Goal: Task Accomplishment & Management: Use online tool/utility

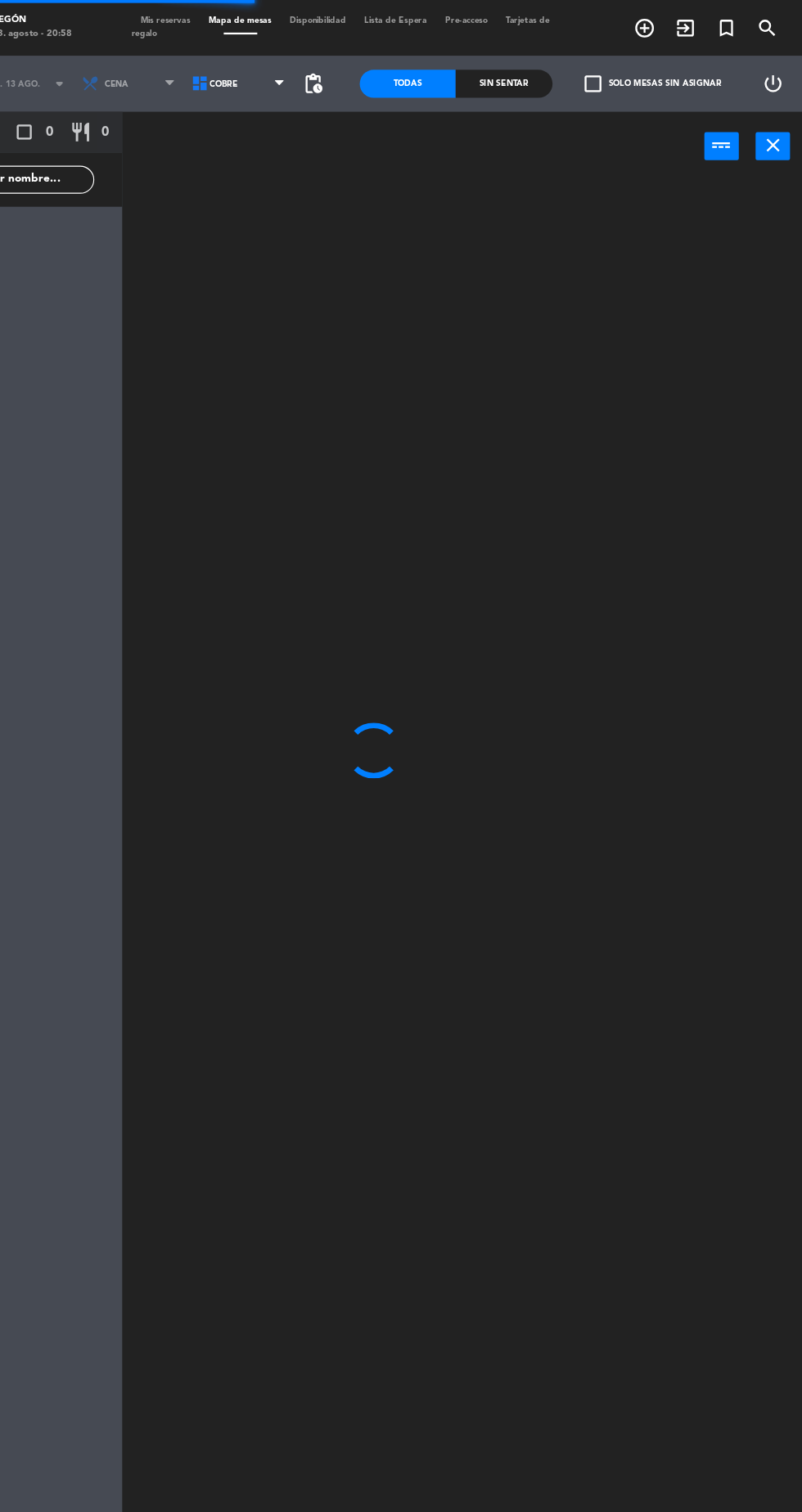
click at [255, 19] on span "Mis reservas" at bounding box center [243, 18] width 59 height 7
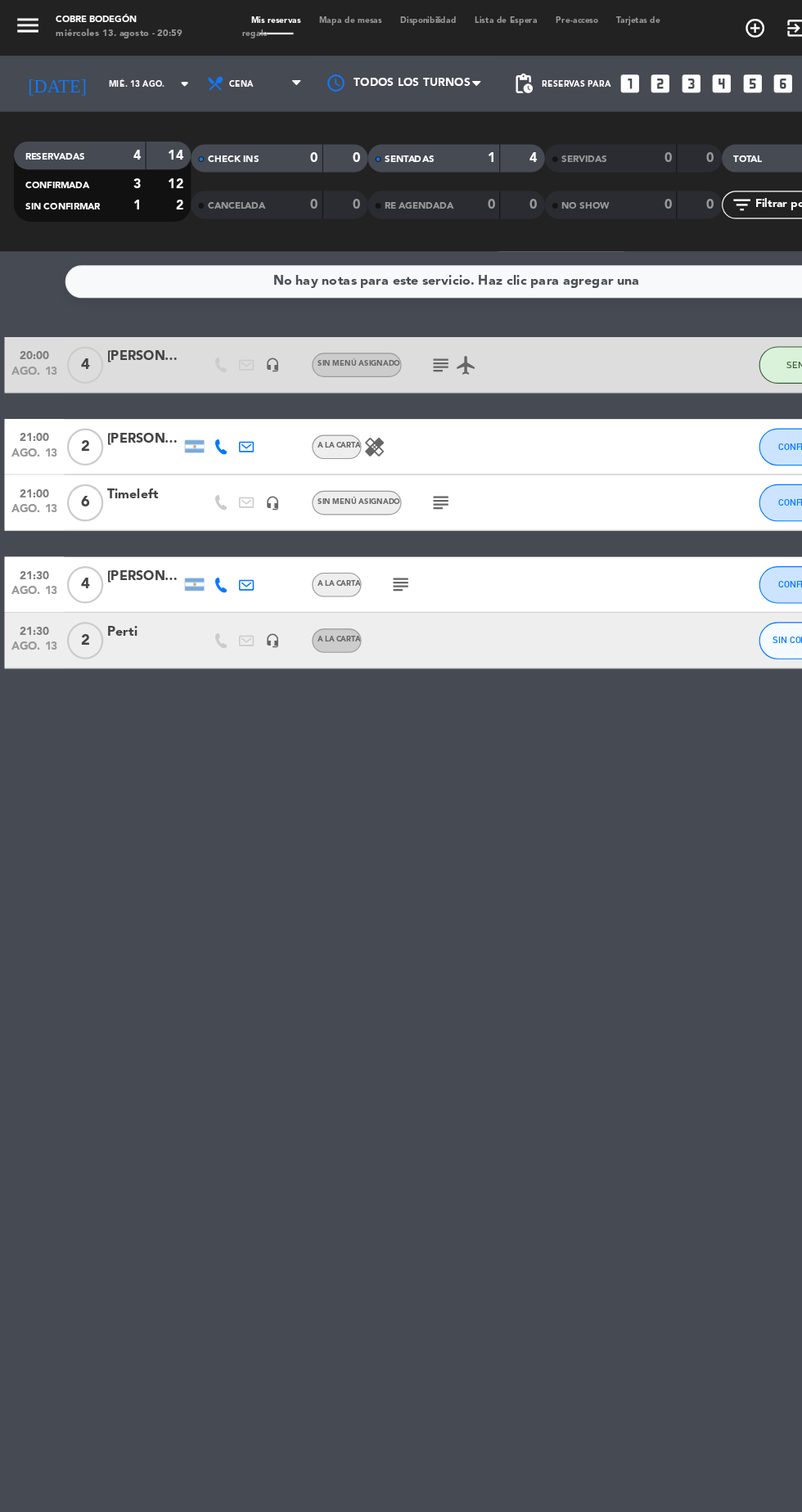
click at [402, 147] on div "1" at bounding box center [418, 139] width 33 height 19
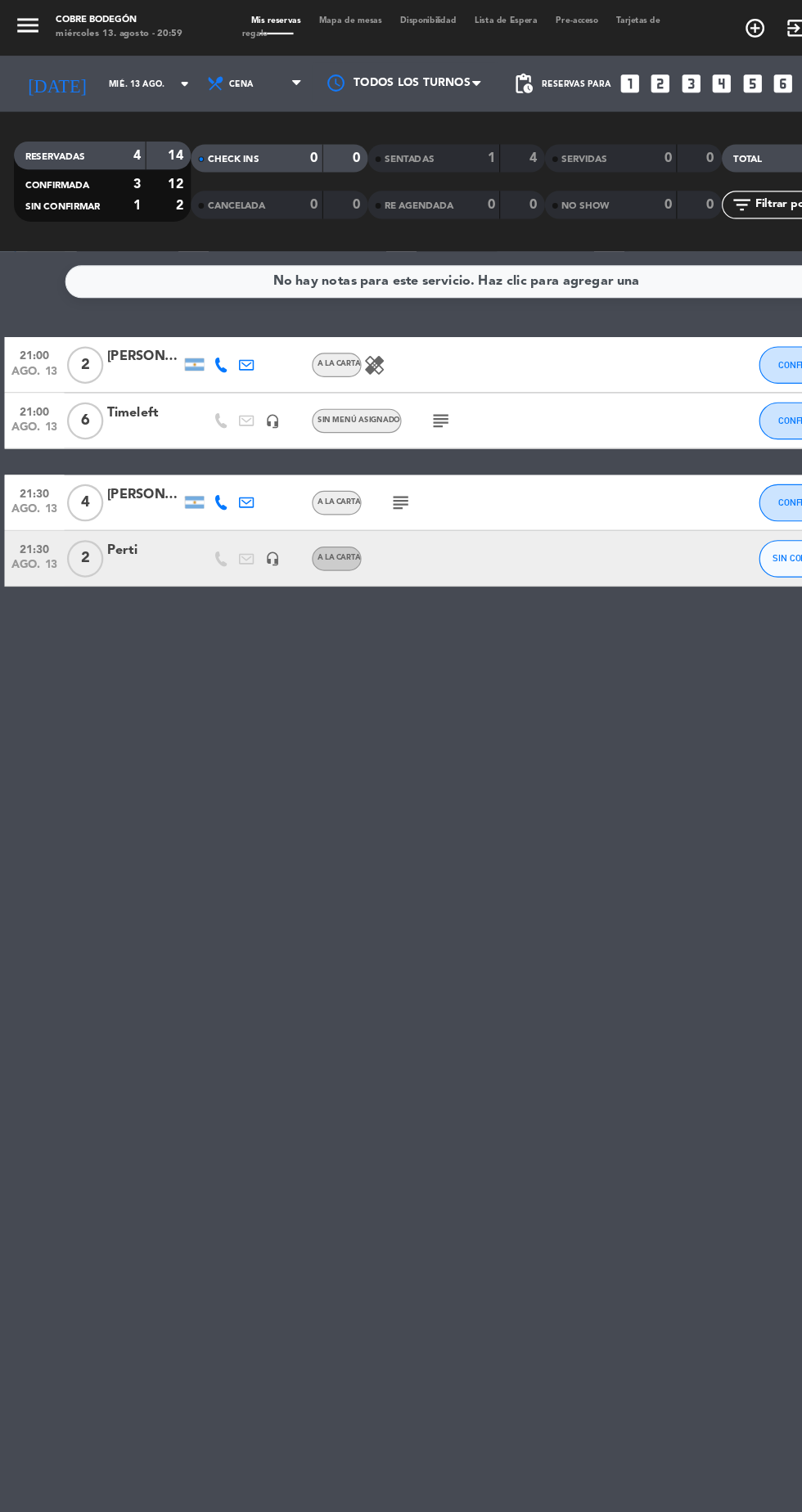
click at [356, 444] on icon "subject" at bounding box center [352, 442] width 20 height 20
click at [444, 949] on div "No hay notas para este servicio. Haz clic para agregar una 21:00 [DATE] 2 [PERS…" at bounding box center [401, 866] width 802 height 1291
click at [392, 139] on div "SENTADAS" at bounding box center [365, 139] width 75 height 19
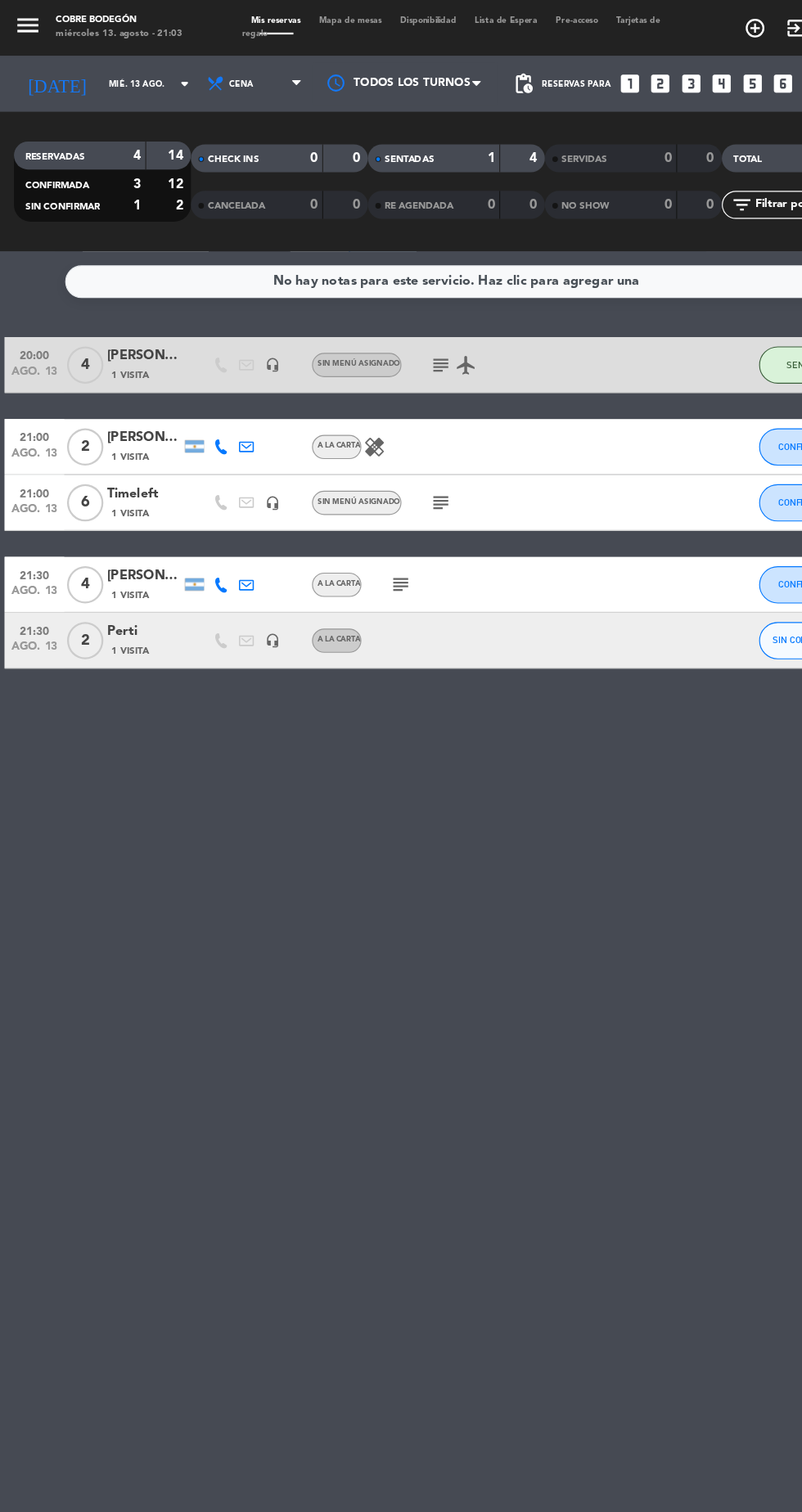
click at [400, 144] on div "SENTADAS" at bounding box center [365, 139] width 75 height 19
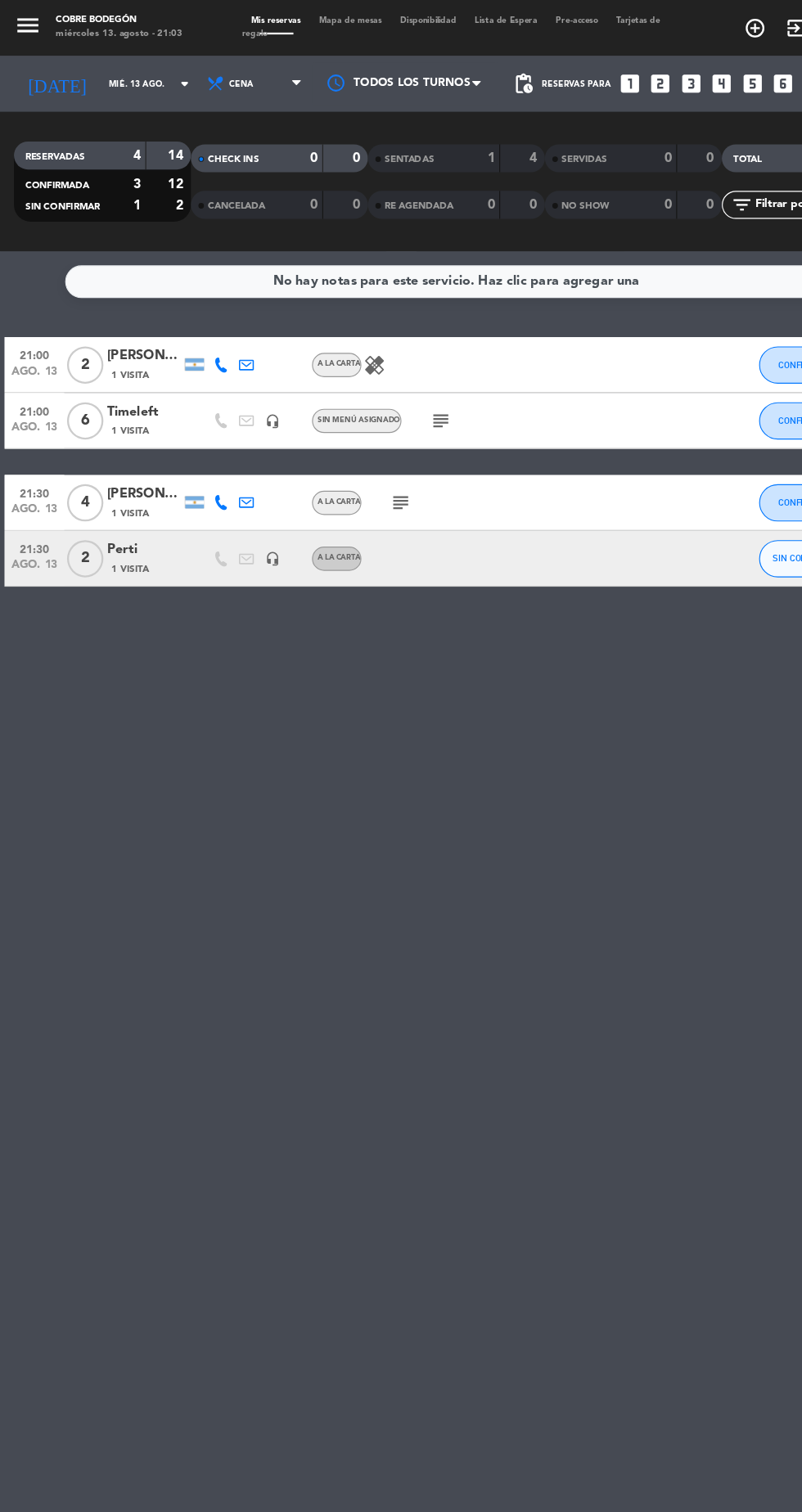
click at [355, 441] on icon "subject" at bounding box center [352, 442] width 20 height 20
click at [425, 607] on div "No hay notas para este servicio. Haz clic para agregar una 21:00 [DATE] 2 [PERS…" at bounding box center [401, 866] width 802 height 1291
click at [334, 318] on icon "healing" at bounding box center [329, 321] width 20 height 20
click at [395, 367] on icon "subject" at bounding box center [388, 370] width 20 height 20
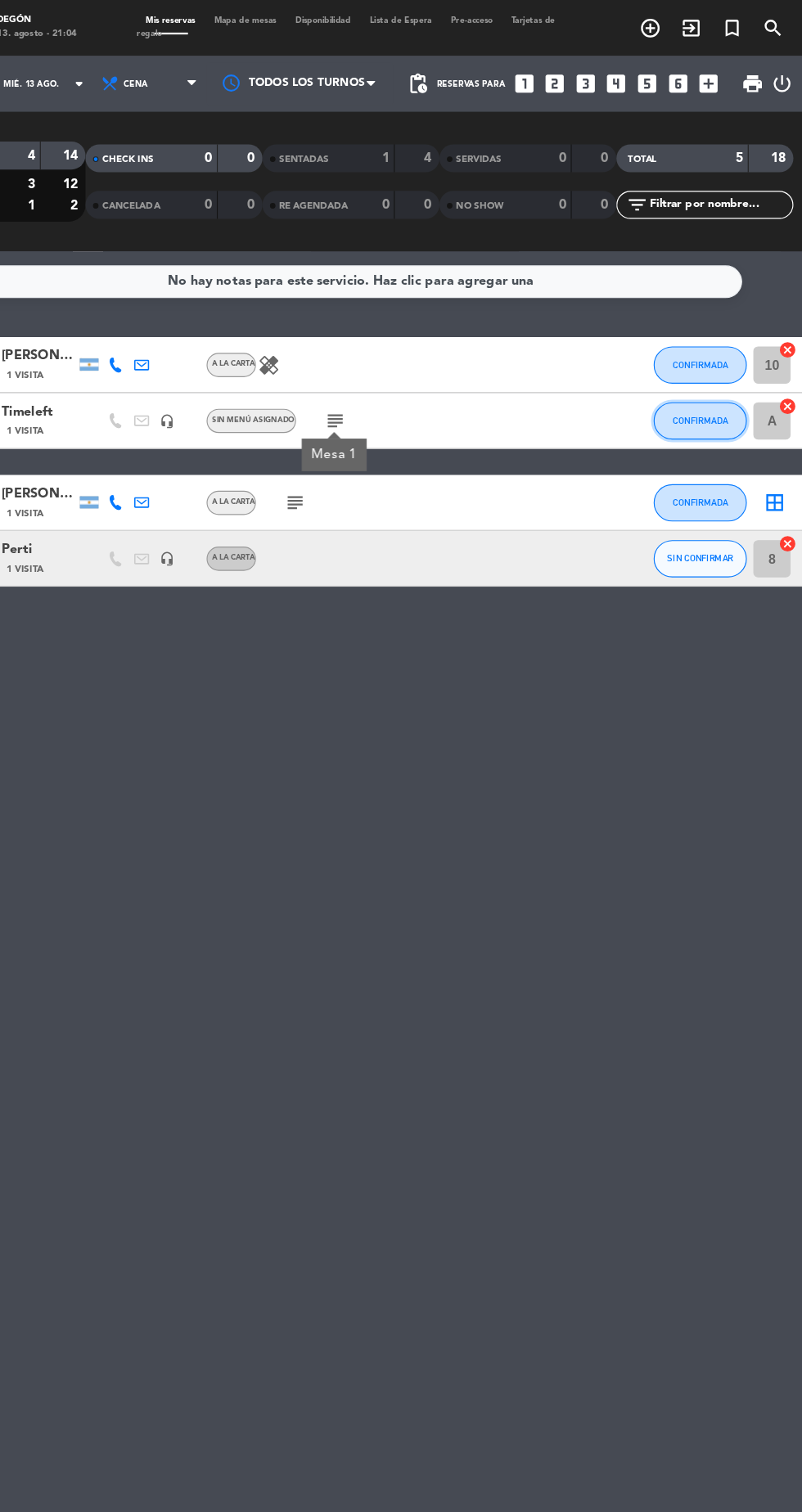
click at [731, 381] on button "CONFIRMADA" at bounding box center [708, 370] width 82 height 33
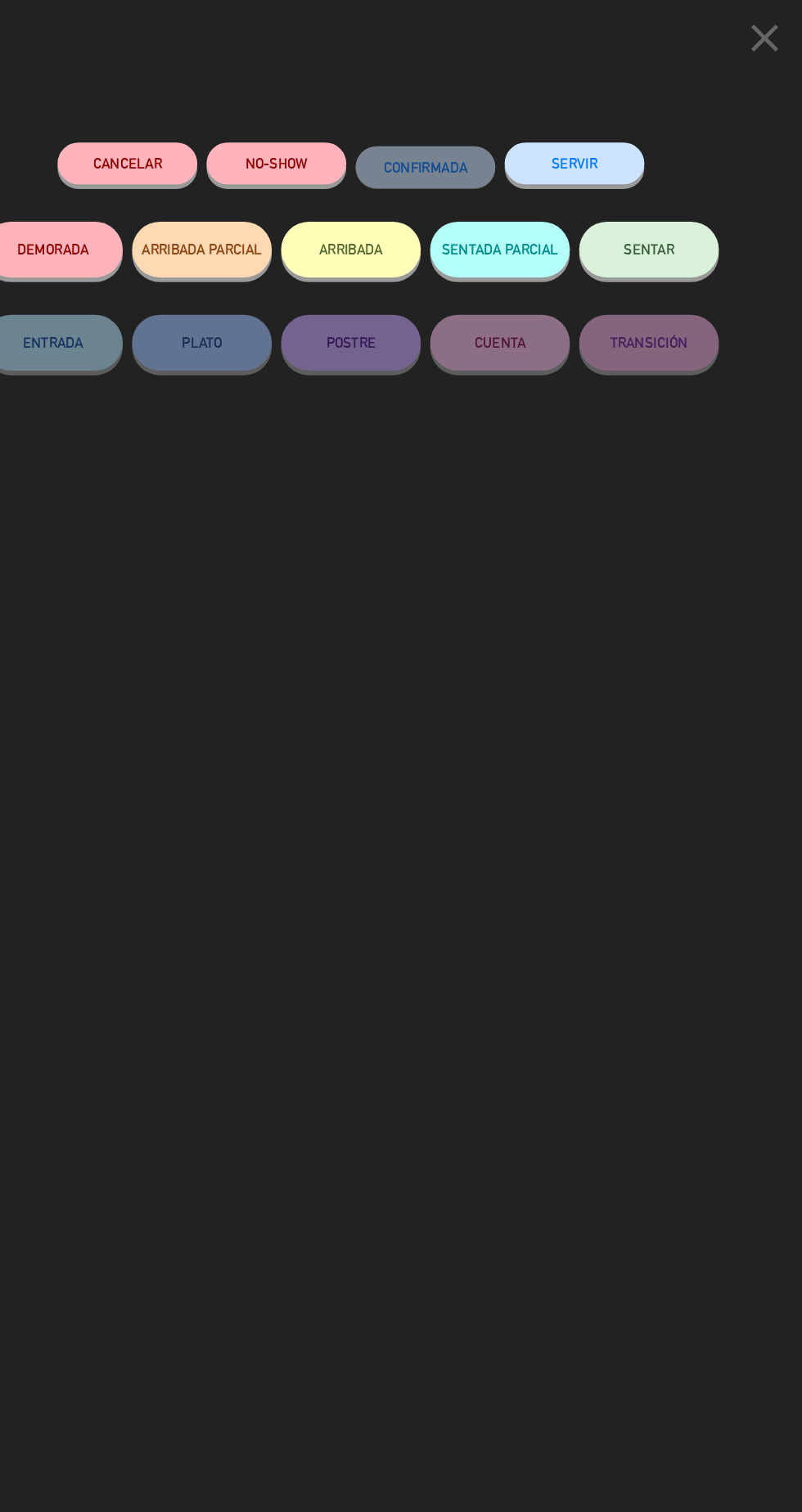
click at [681, 233] on button "SENTAR" at bounding box center [663, 220] width 123 height 50
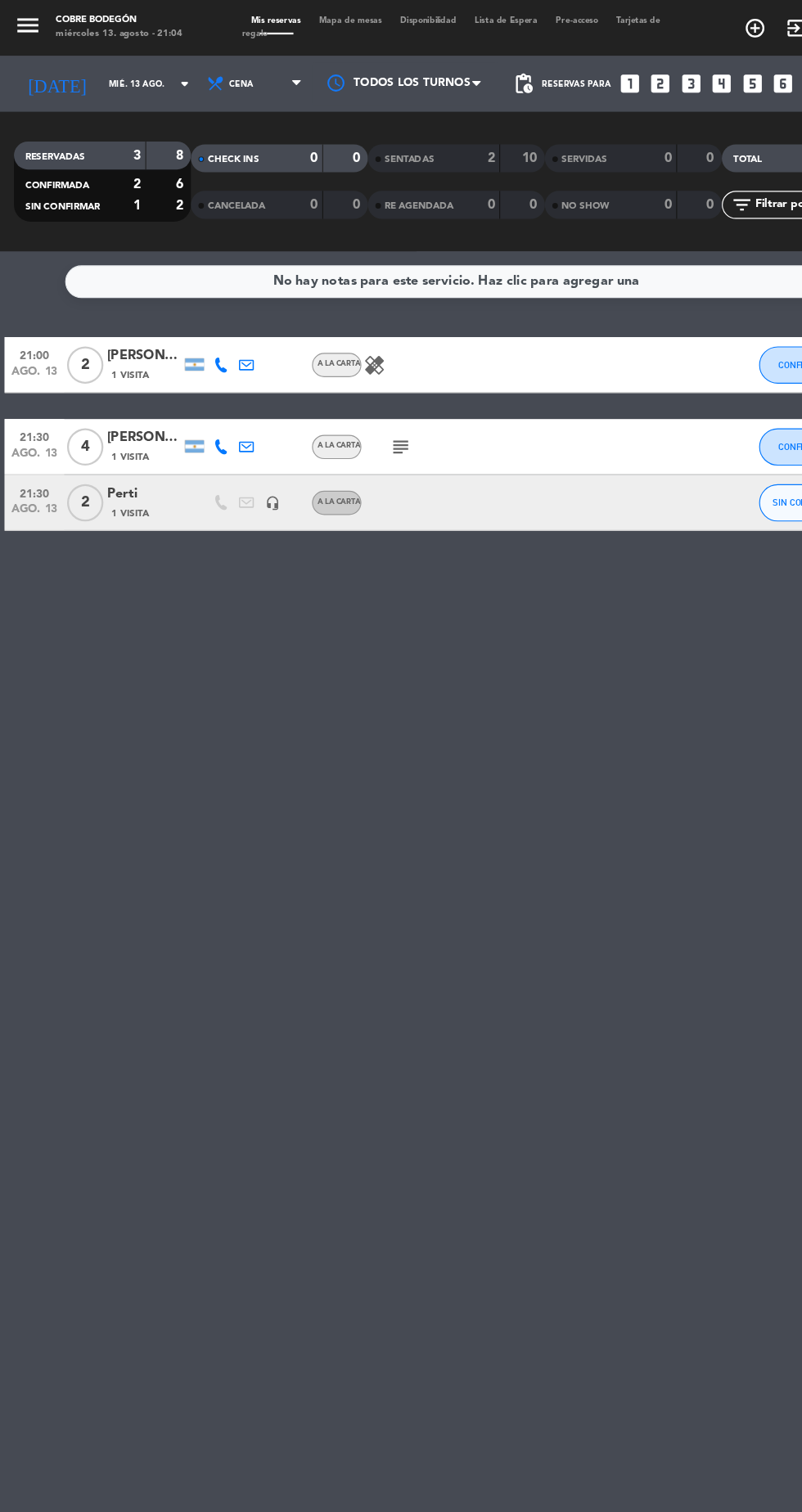
click at [352, 389] on icon "subject" at bounding box center [352, 392] width 20 height 20
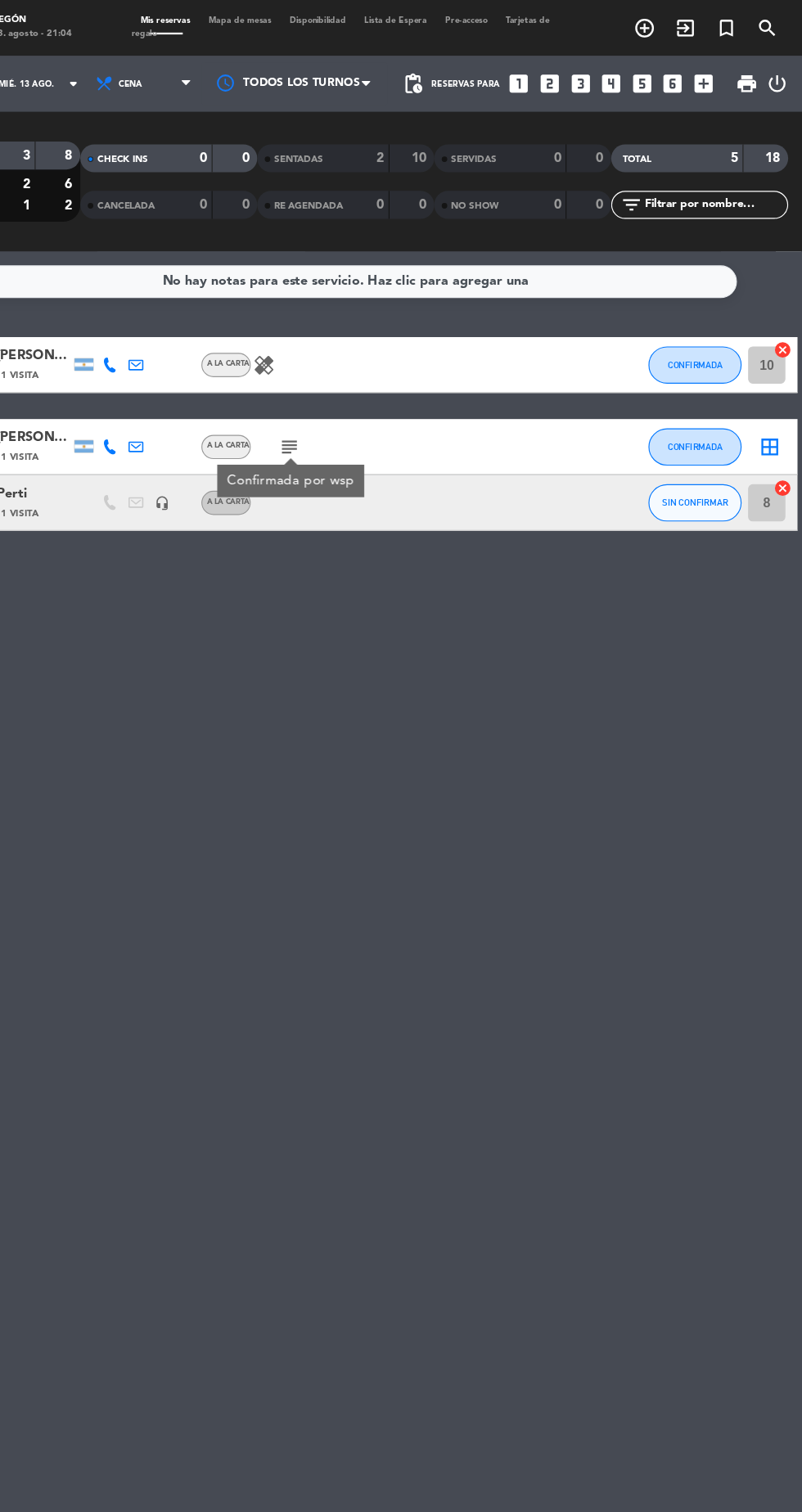
click at [398, 145] on div "SENTADAS" at bounding box center [365, 139] width 75 height 19
click at [400, 144] on div "SENTADAS" at bounding box center [365, 139] width 75 height 19
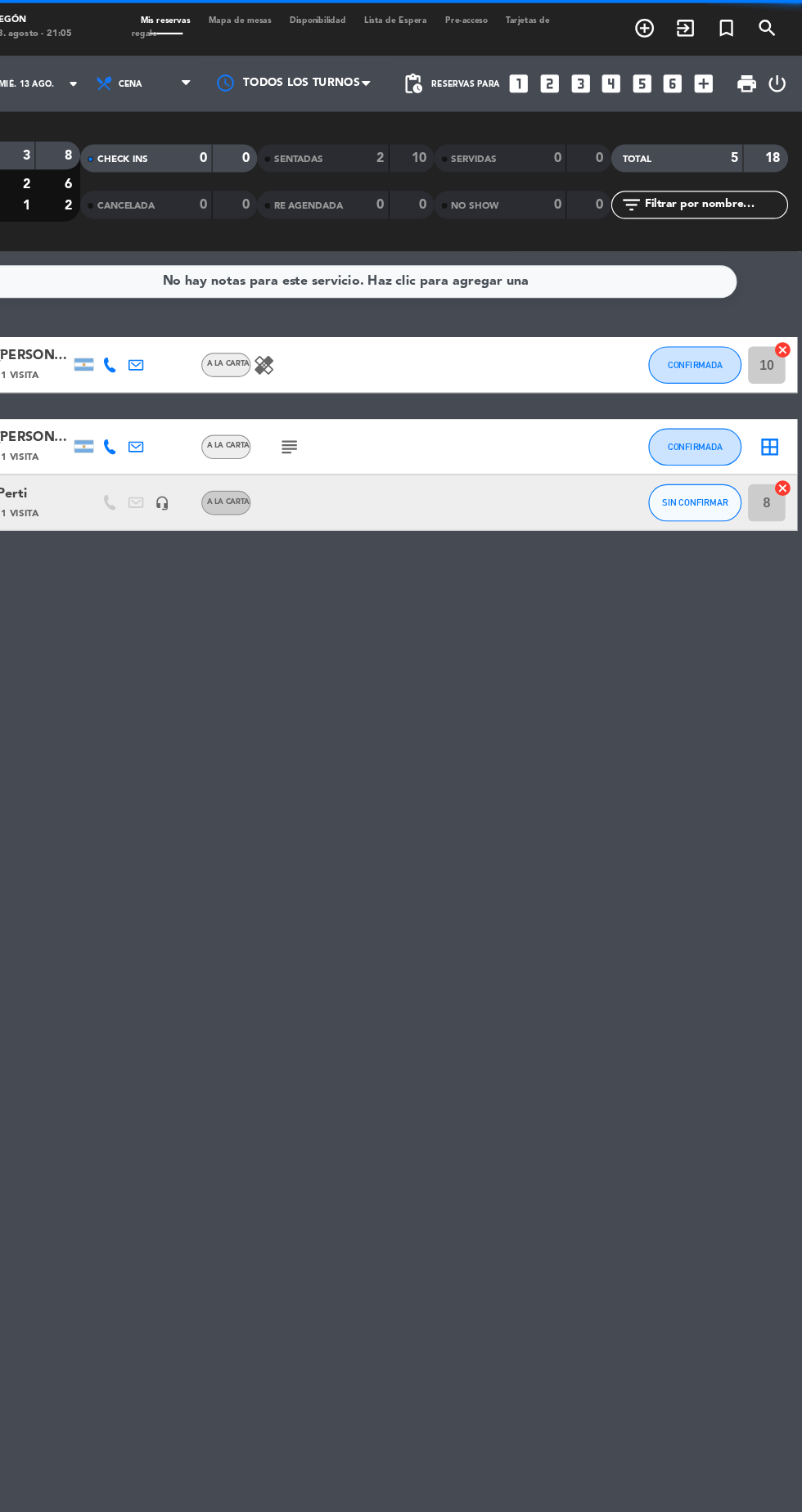
click at [406, 146] on div "2" at bounding box center [418, 139] width 33 height 19
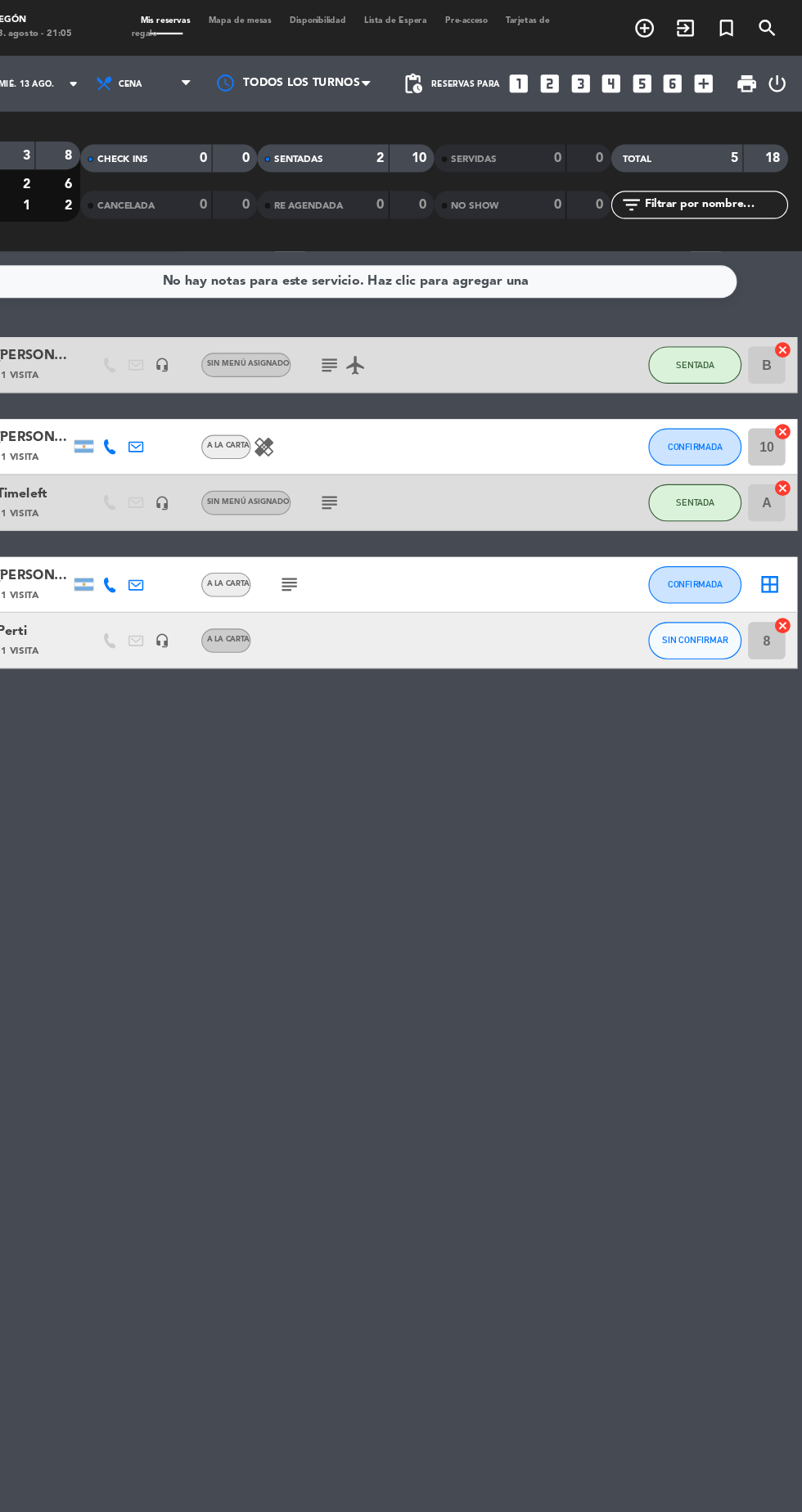
click at [776, 511] on icon "border_all" at bounding box center [773, 514] width 20 height 20
click at [707, 514] on span "CONFIRMADA" at bounding box center [708, 513] width 49 height 9
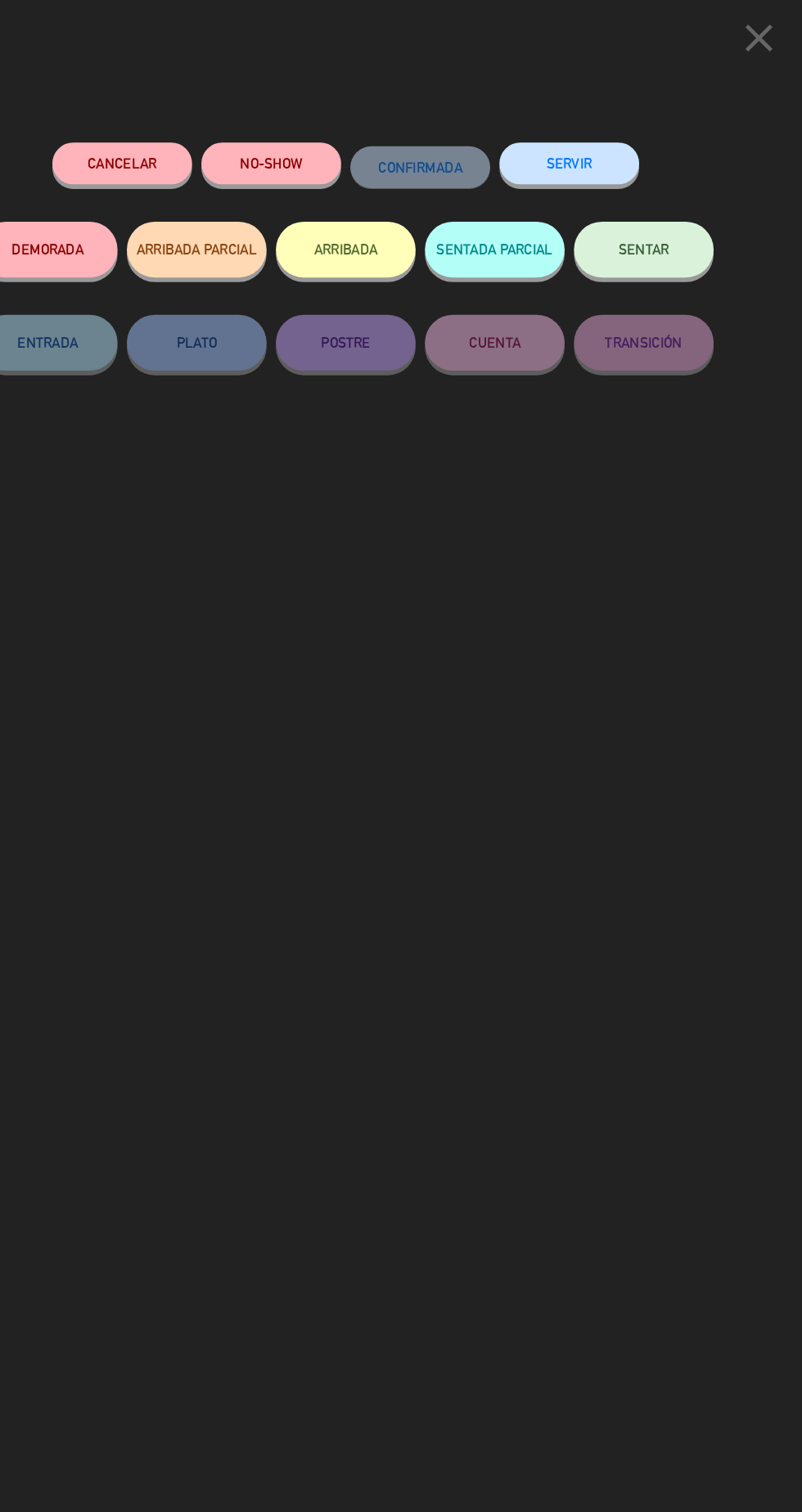
click at [680, 224] on span "SENTAR" at bounding box center [663, 219] width 45 height 14
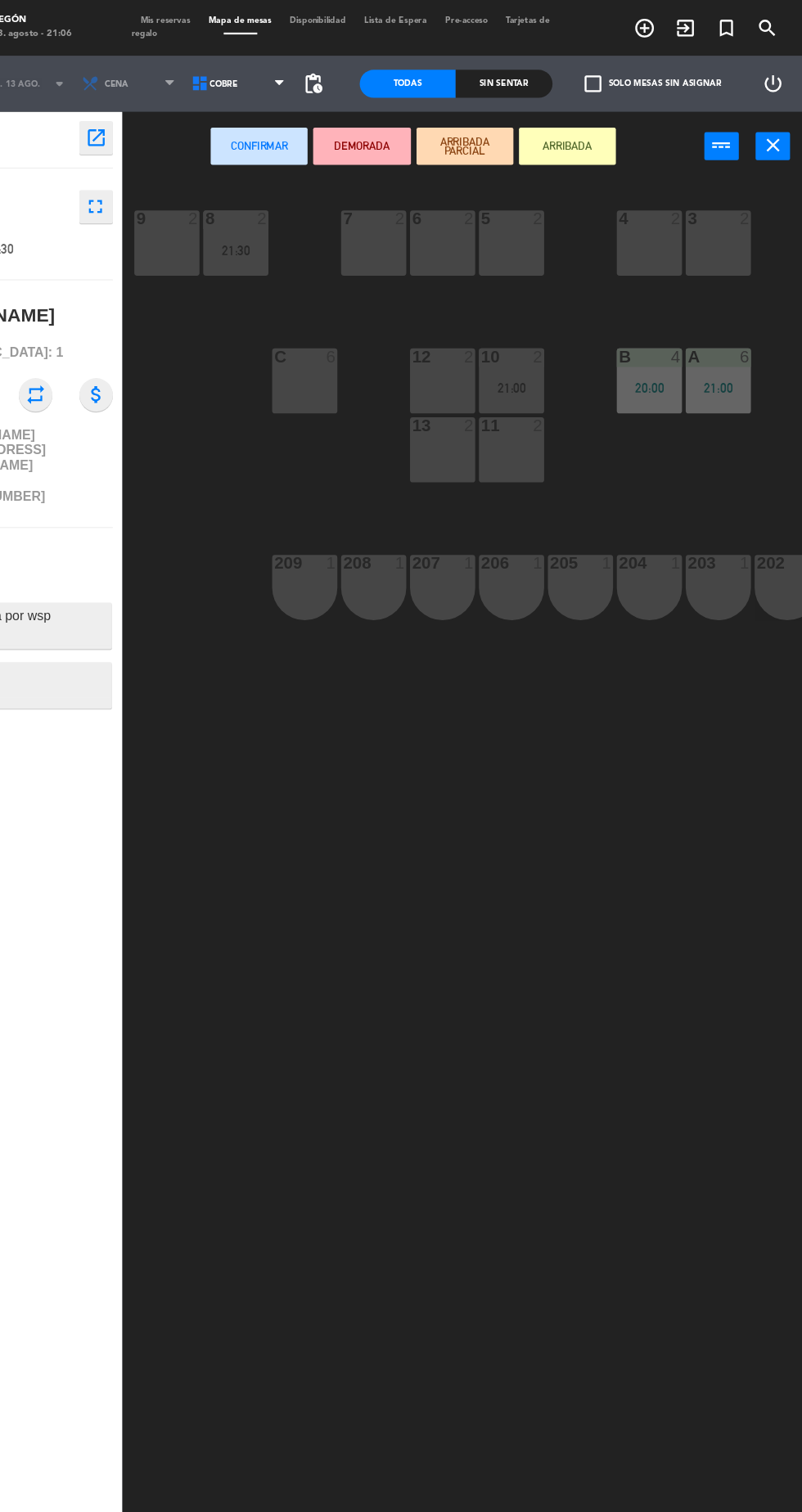
click at [543, 226] on div "5 2" at bounding box center [547, 214] width 57 height 57
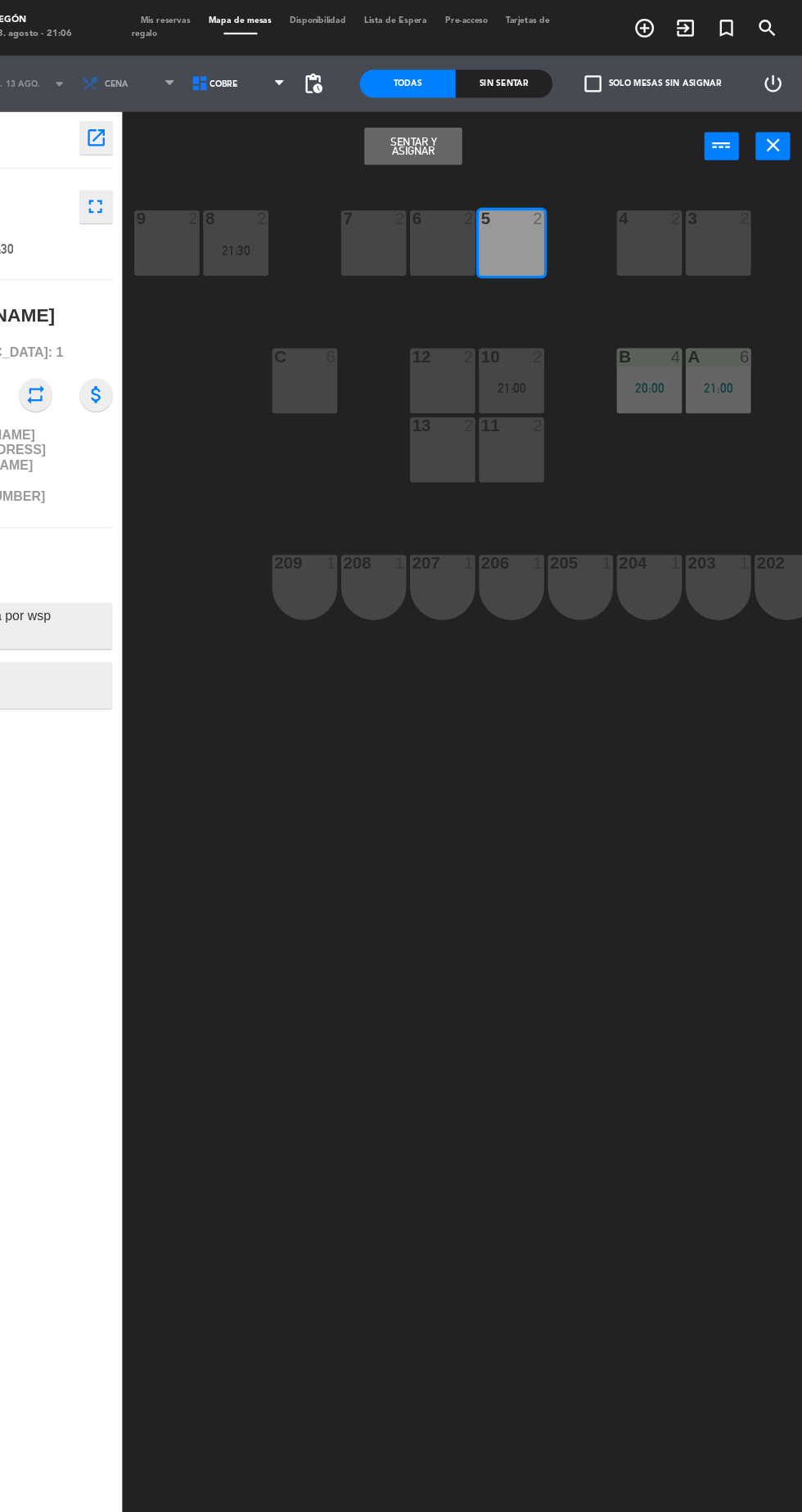
click at [496, 218] on div "6 2" at bounding box center [487, 214] width 57 height 57
click at [491, 134] on button "Sentar y Asignar" at bounding box center [460, 128] width 85 height 33
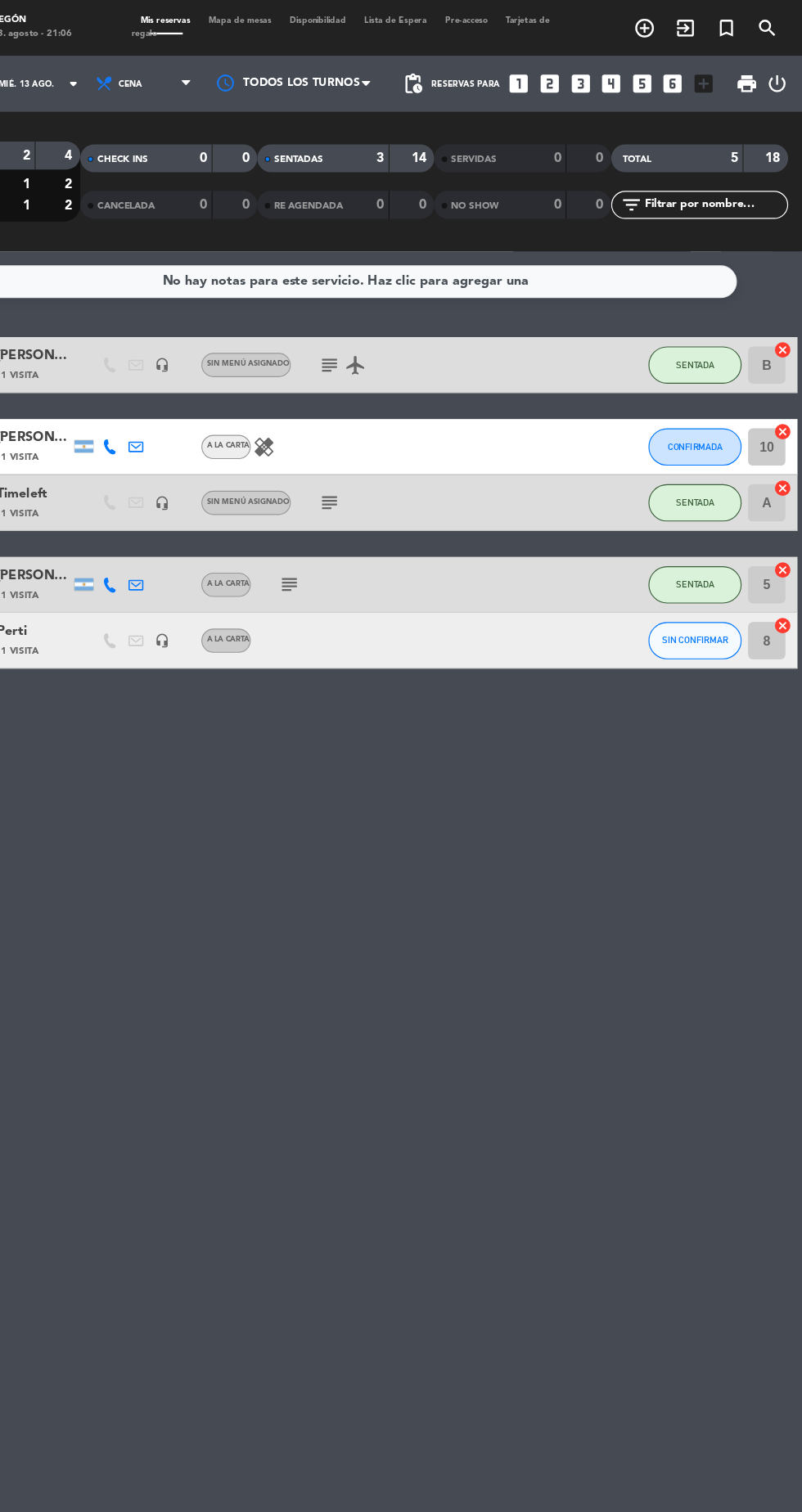
click at [415, 139] on div "3" at bounding box center [418, 139] width 33 height 19
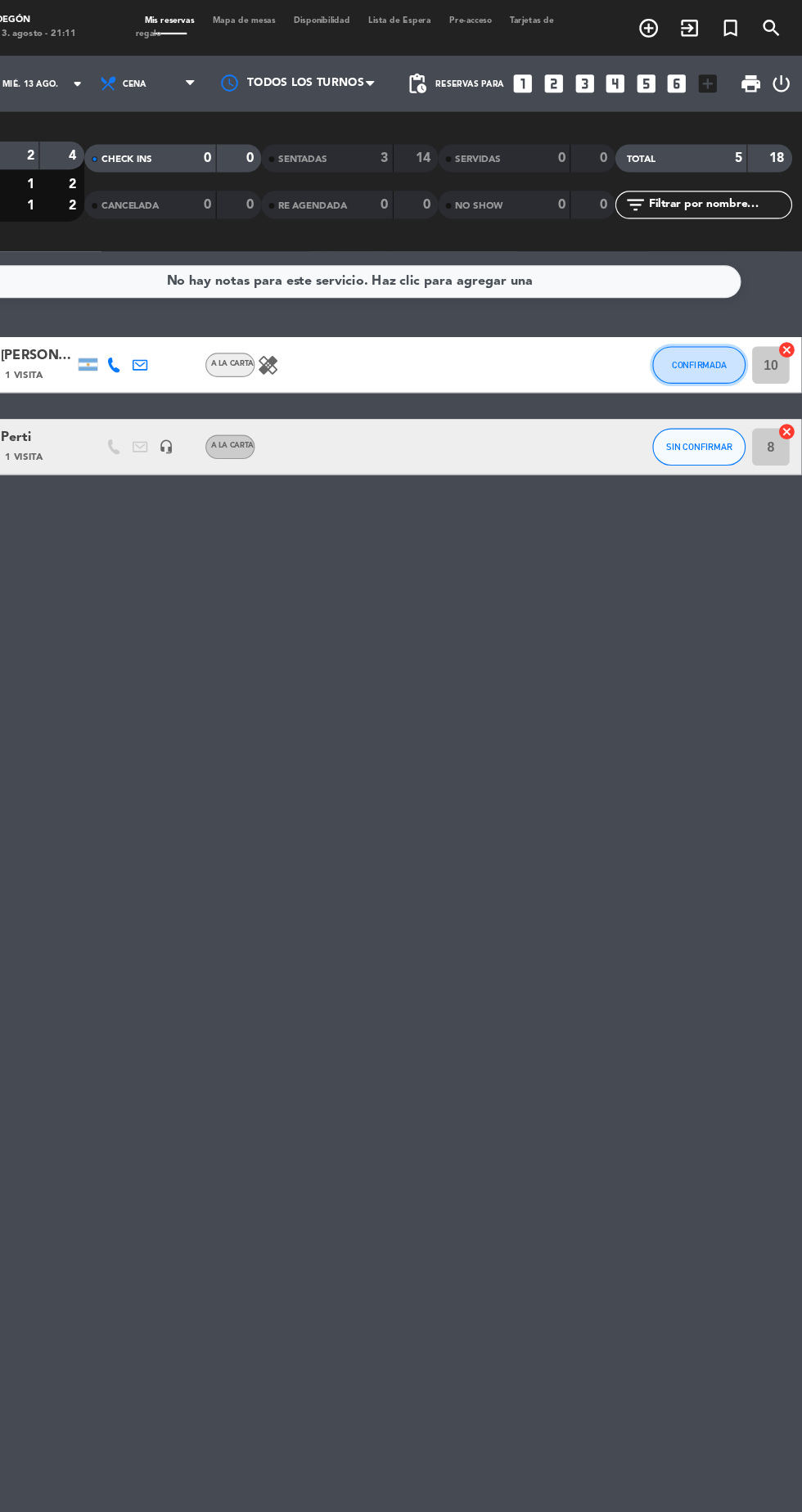
click at [700, 320] on span "CONFIRMADA" at bounding box center [708, 320] width 49 height 9
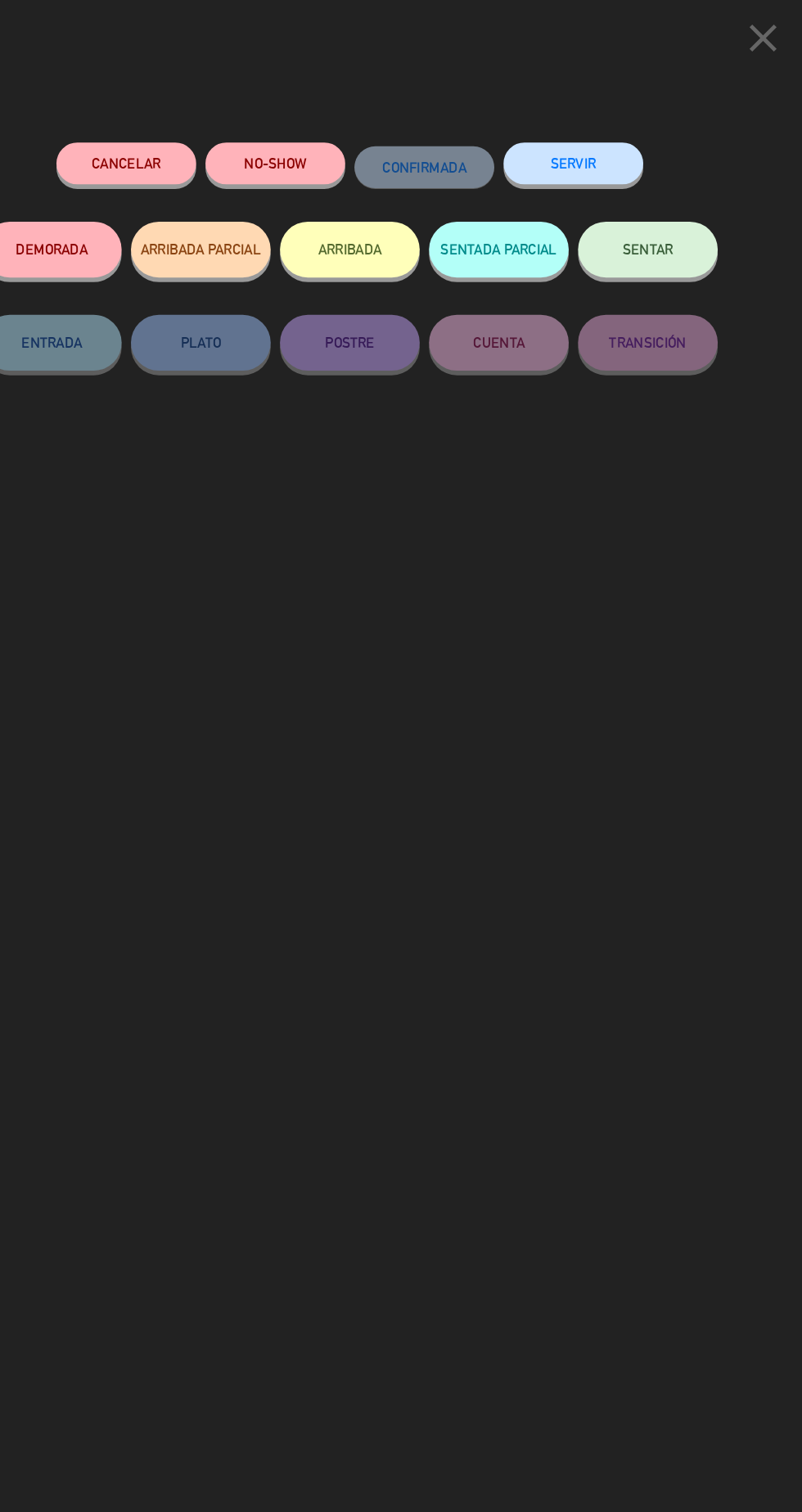
click at [672, 242] on button "SENTAR" at bounding box center [663, 220] width 123 height 50
